Goal: Task Accomplishment & Management: Complete application form

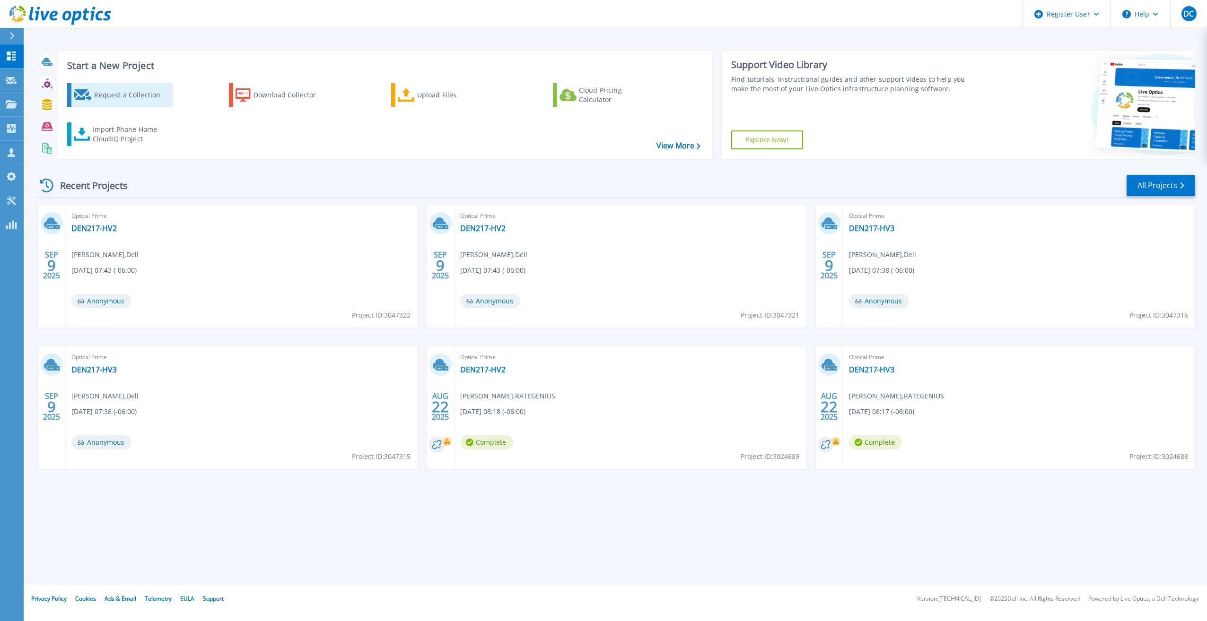
click at [112, 89] on div "Request a Collection" at bounding box center [132, 95] width 76 height 19
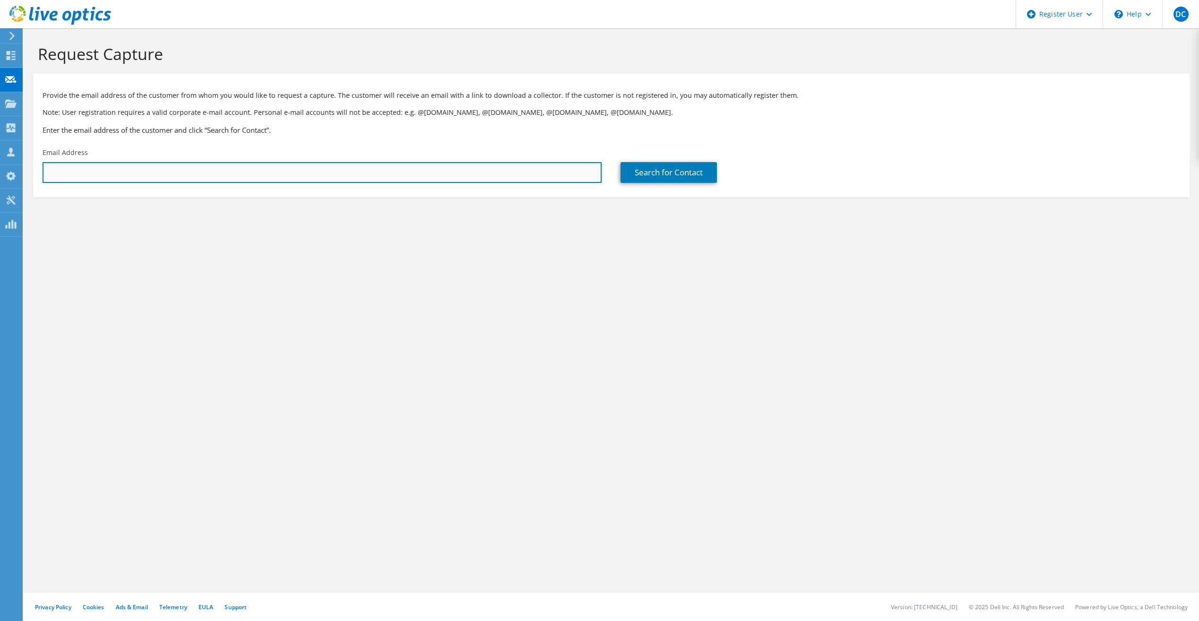
click at [173, 178] on input "text" at bounding box center [322, 172] width 559 height 21
paste input "[PERSON_NAME] <[EMAIL_ADDRESS][DOMAIN_NAME]>"
drag, startPoint x: 82, startPoint y: 173, endPoint x: 37, endPoint y: 173, distance: 44.9
click at [37, 173] on div "Email Address [PERSON_NAME] <[EMAIL_ADDRESS][DOMAIN_NAME]" at bounding box center [322, 165] width 578 height 44
type input "[EMAIL_ADDRESS][DOMAIN_NAME]"
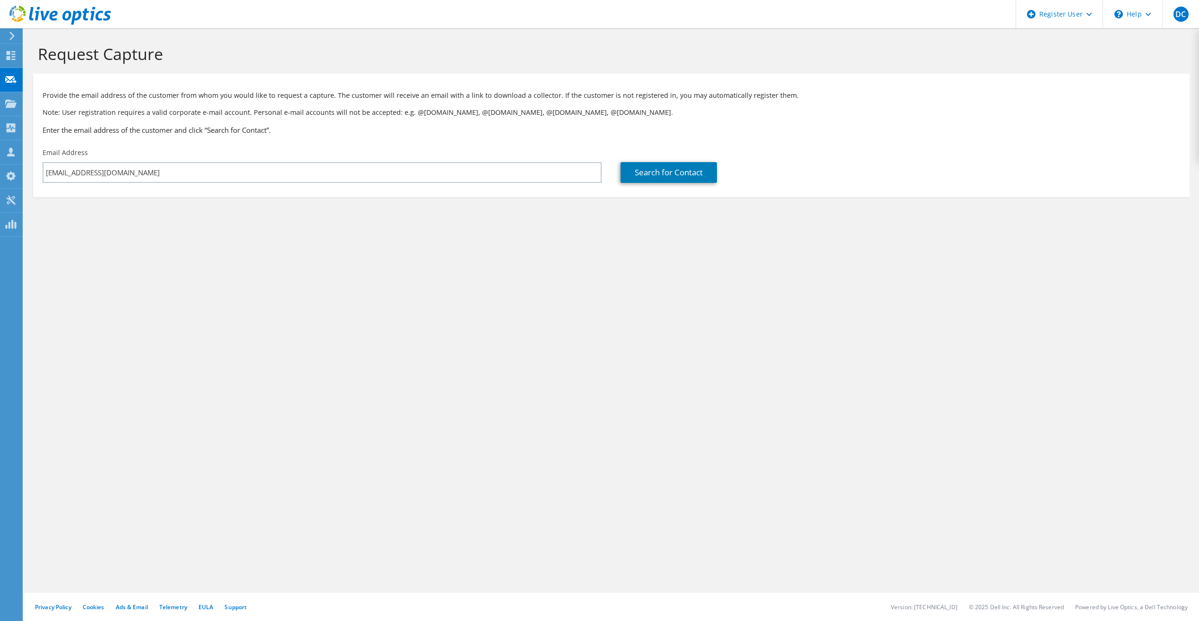
click at [156, 232] on section "Request Capture Provide the email address of the customer from whom you would l…" at bounding box center [612, 136] width 1176 height 216
click at [675, 177] on link "Search for Contact" at bounding box center [669, 172] width 96 height 21
type input "CESIUMASTRO"
type input "Don"
type input "Wolf"
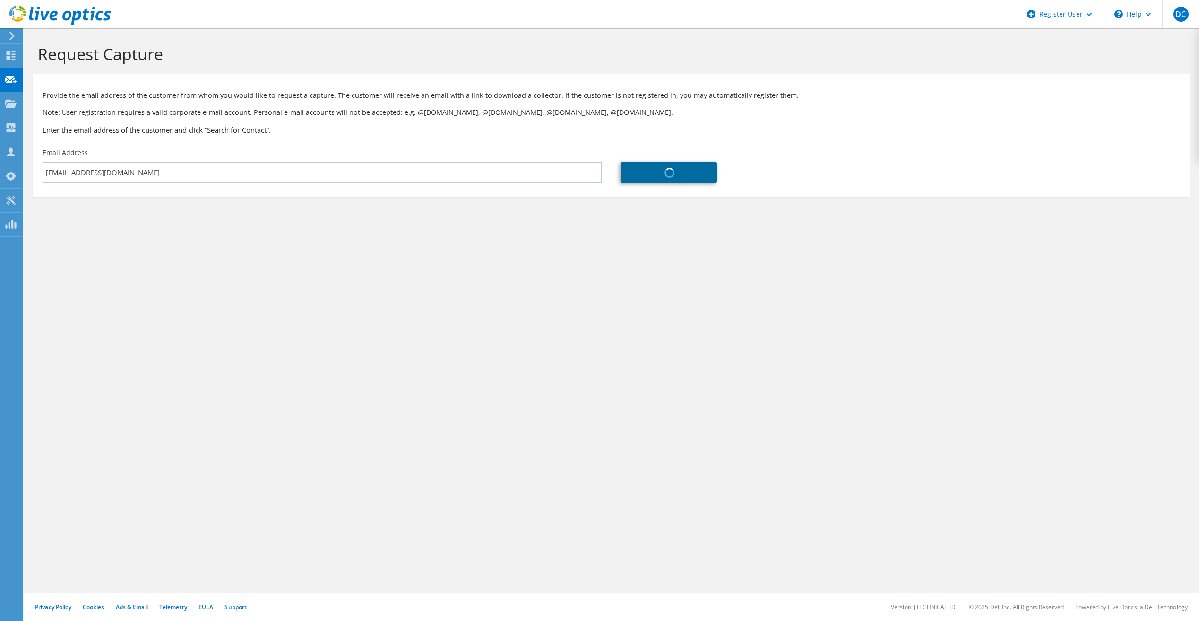
type input "[GEOGRAPHIC_DATA]"
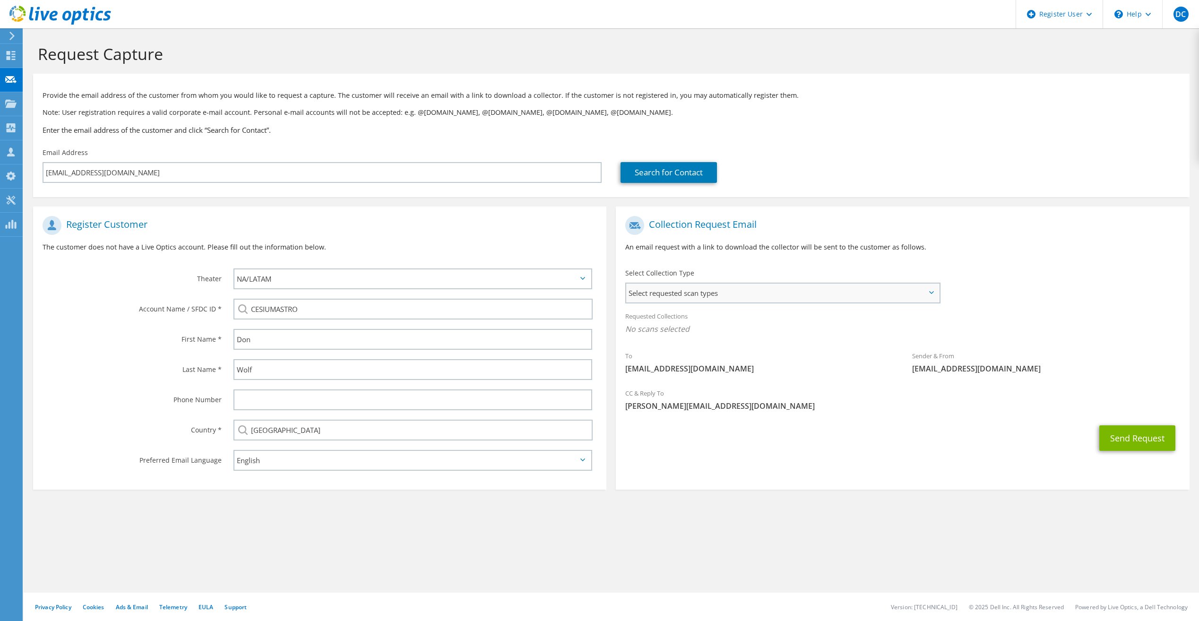
click at [869, 297] on span "Select requested scan types" at bounding box center [782, 293] width 313 height 19
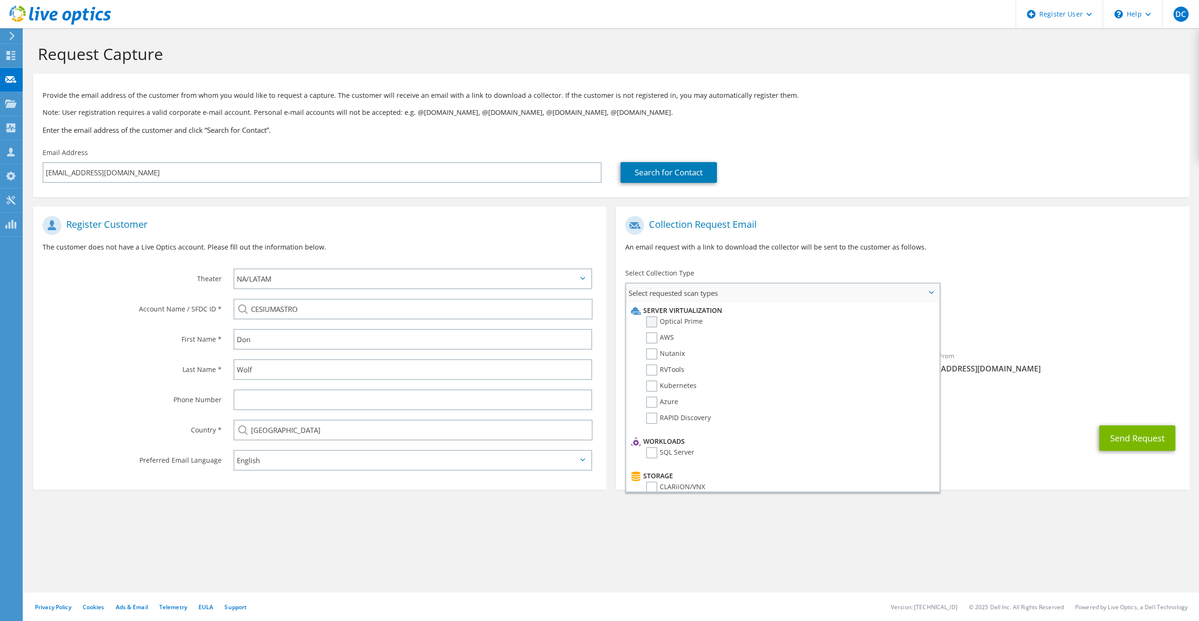
click at [679, 324] on label "Optical Prime" at bounding box center [674, 321] width 57 height 11
click at [0, 0] on input "Optical Prime" at bounding box center [0, 0] width 0 height 0
click at [999, 223] on h1 "Collection Request Email" at bounding box center [900, 225] width 550 height 19
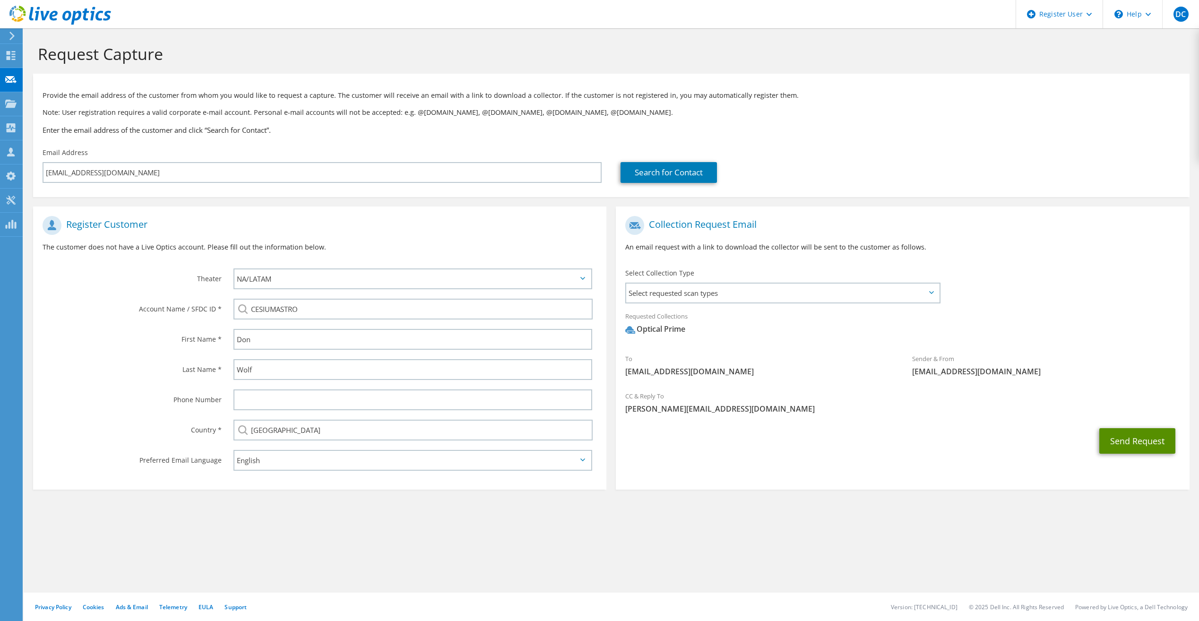
click at [1126, 444] on button "Send Request" at bounding box center [1138, 441] width 76 height 26
